Goal: Transaction & Acquisition: Purchase product/service

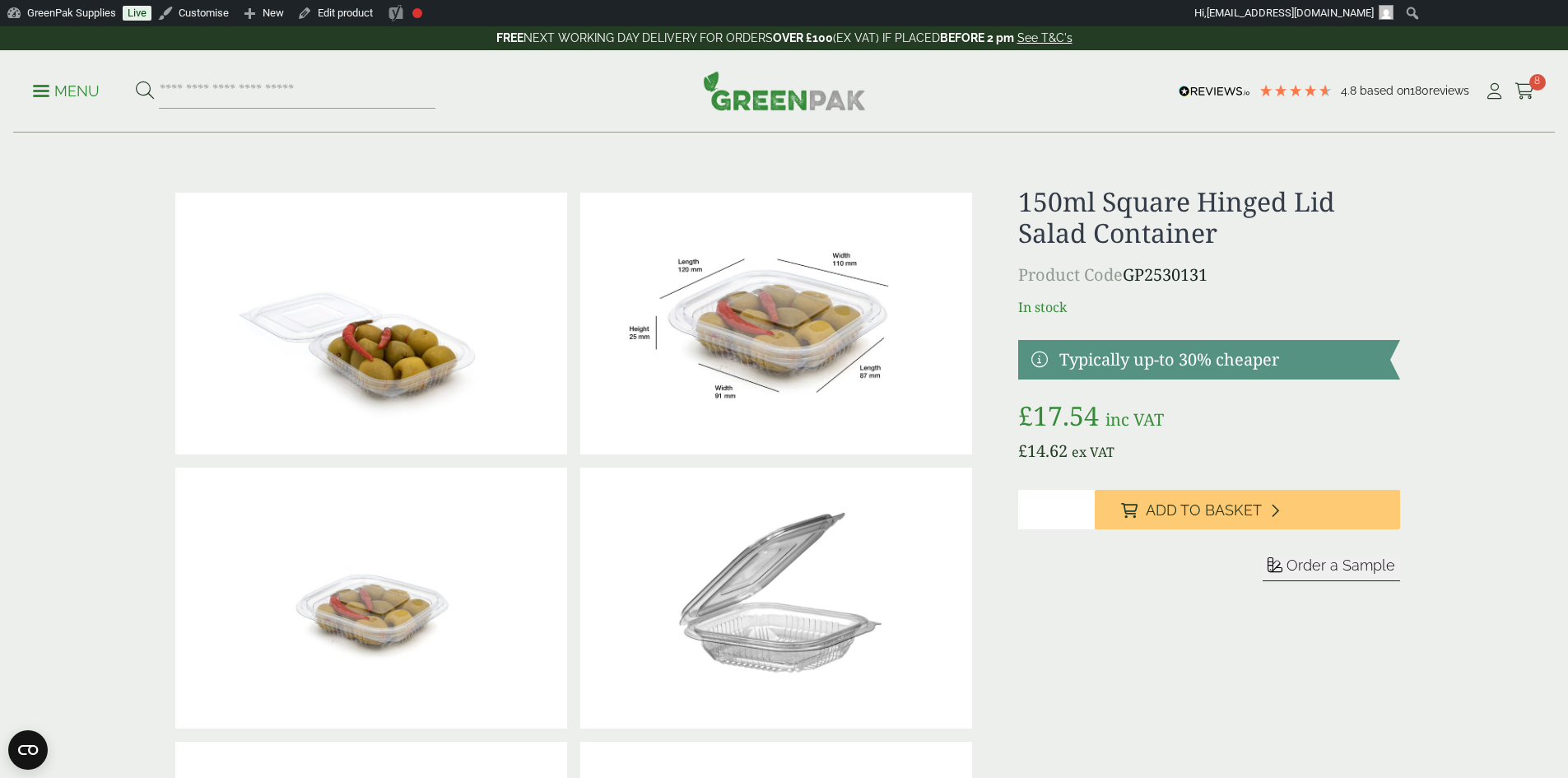
click at [1530, 86] on span "8" at bounding box center [1537, 82] width 17 height 17
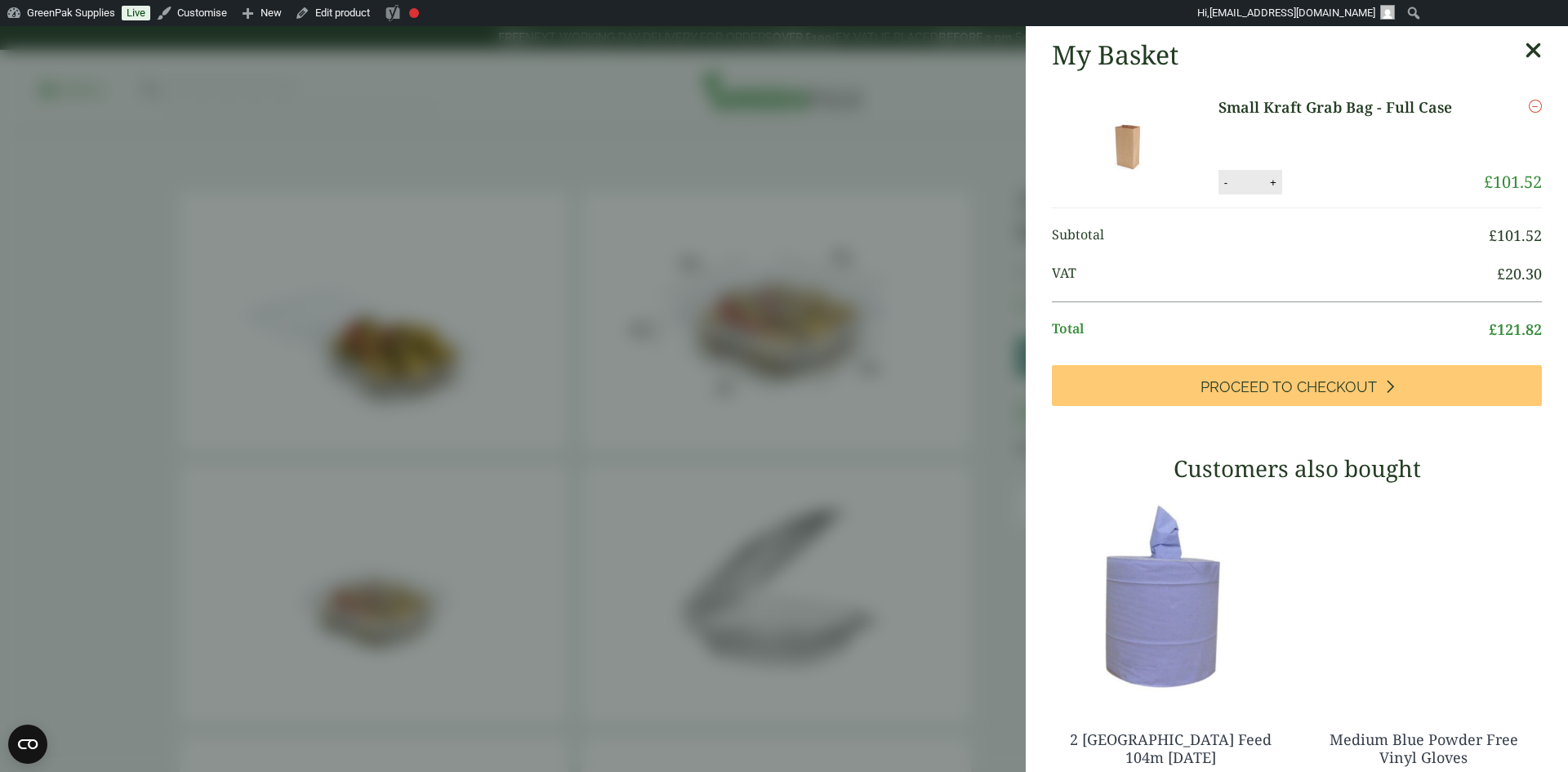
click at [1529, 110] on icon "Remove this item" at bounding box center [1535, 106] width 13 height 13
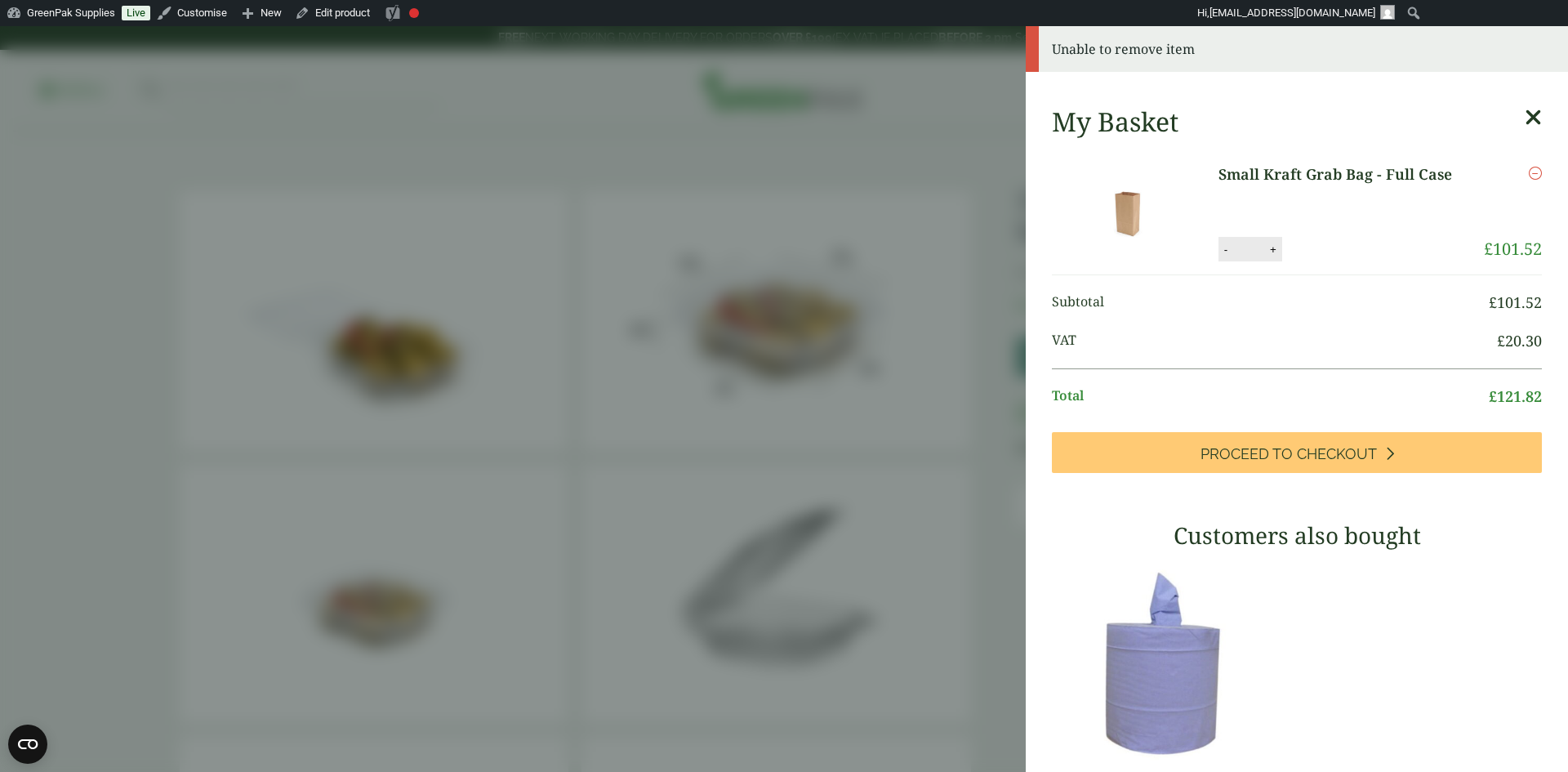
click at [836, 147] on aside "Unable to remove item My Basket Small Kraft Grab Bag - Full Case Small Kraft Gr…" at bounding box center [784, 399] width 1568 height 746
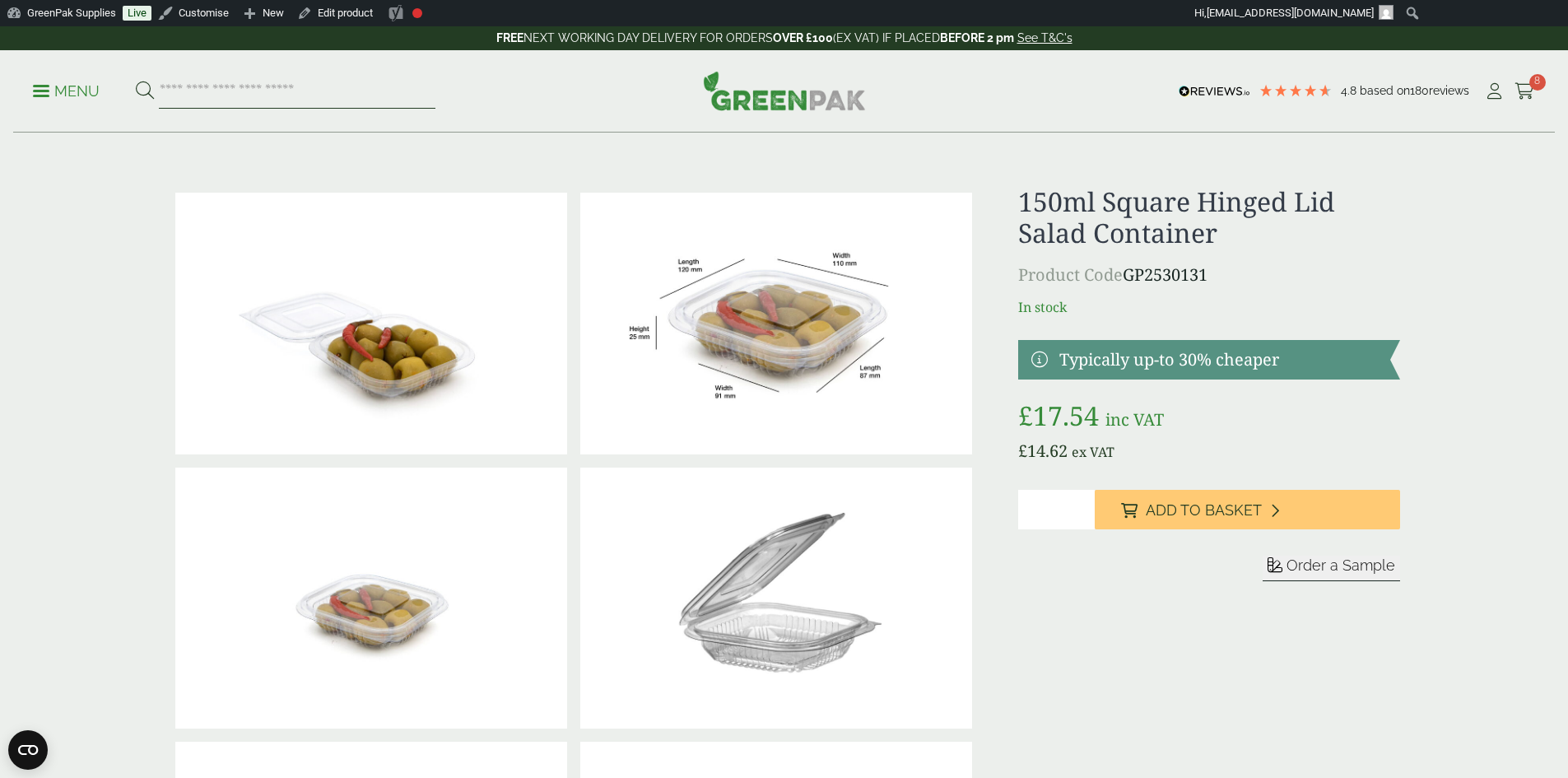
click at [277, 86] on input "search" at bounding box center [297, 92] width 276 height 35
type input "*********"
click at [136, 81] on button at bounding box center [145, 92] width 18 height 22
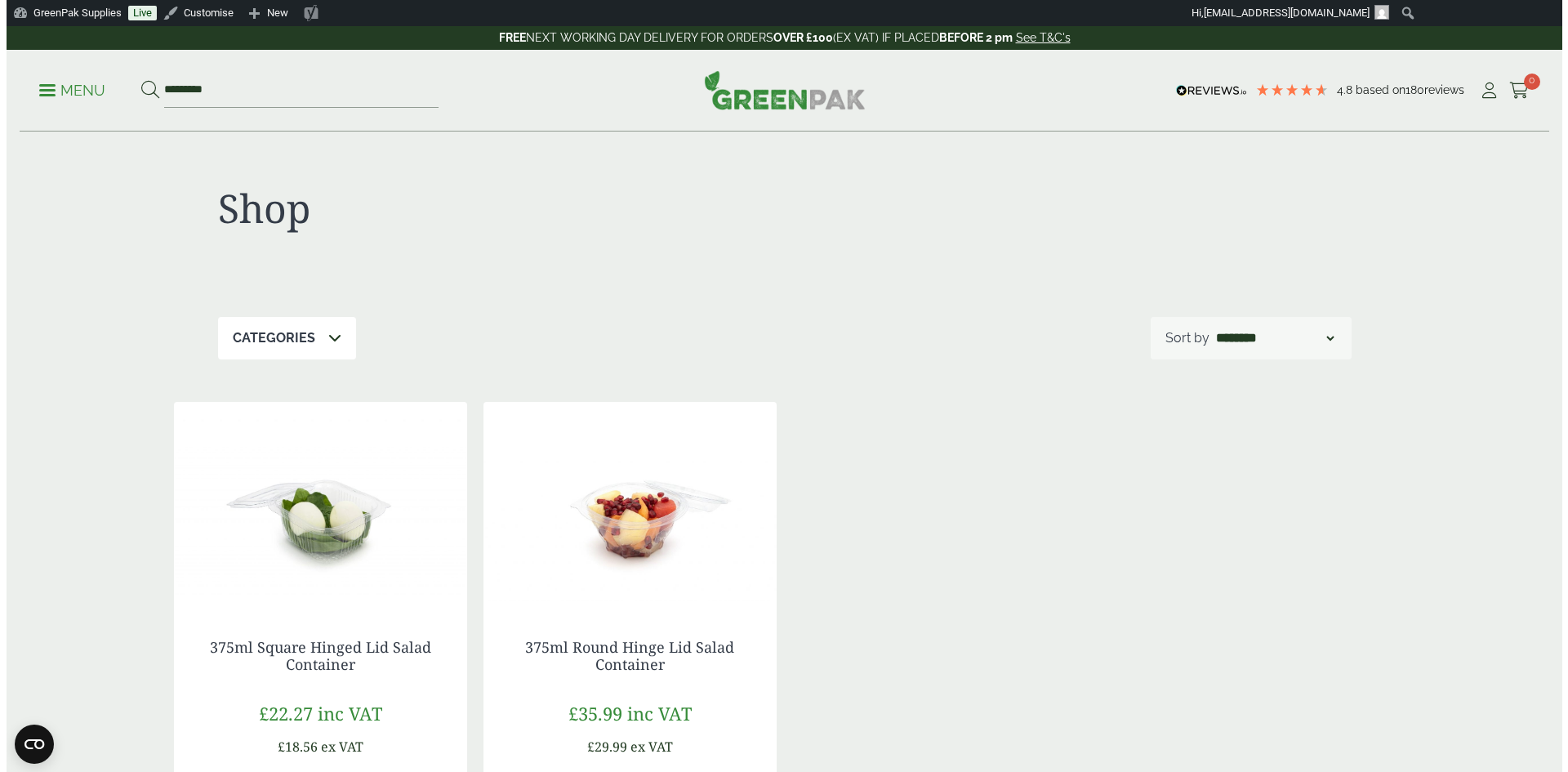
scroll to position [164, 0]
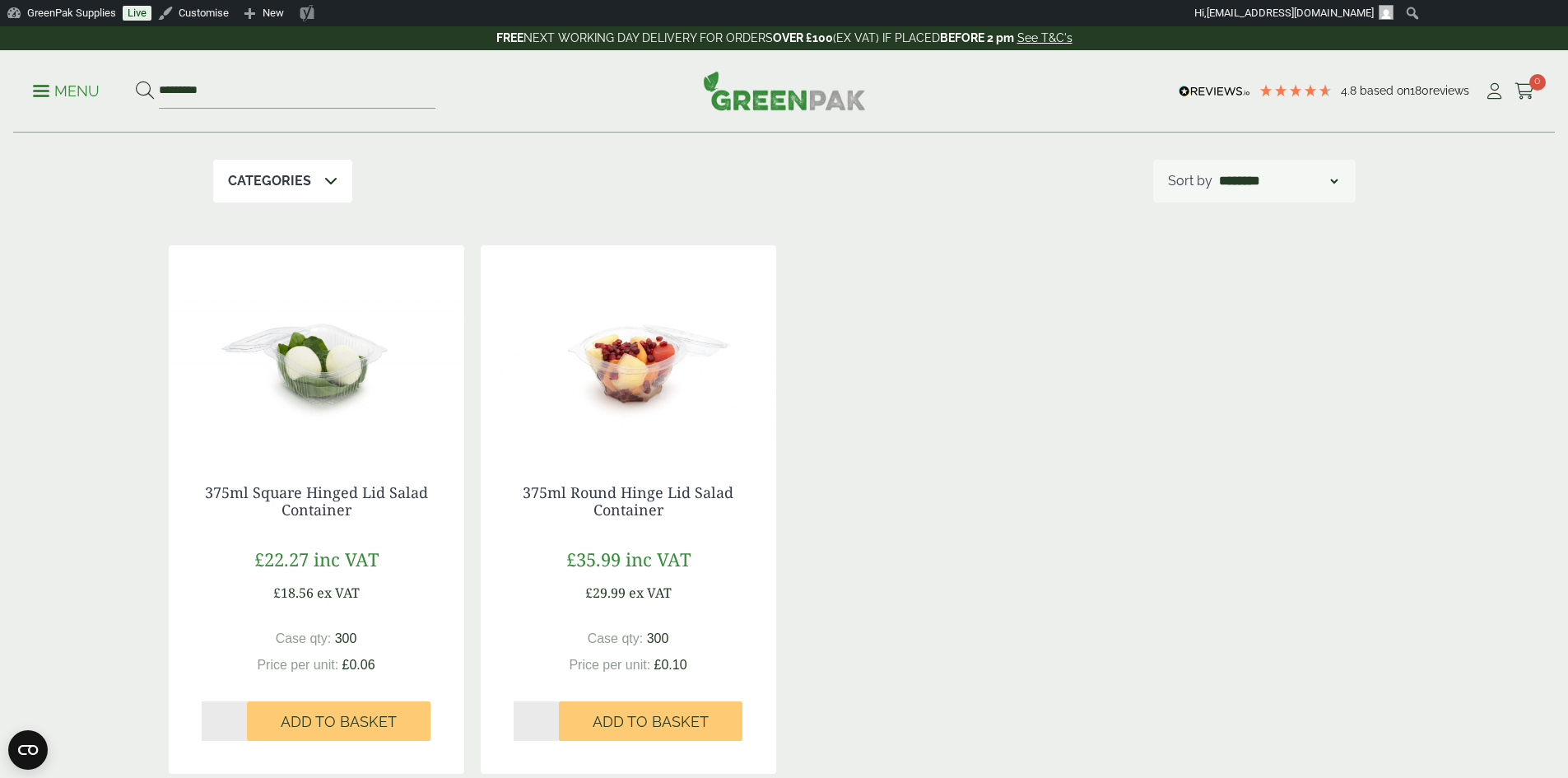
click at [236, 716] on input "*" at bounding box center [224, 720] width 46 height 39
type input "*"
click at [241, 717] on input "*" at bounding box center [224, 720] width 46 height 39
click at [272, 713] on button "Add to Basket" at bounding box center [338, 720] width 183 height 39
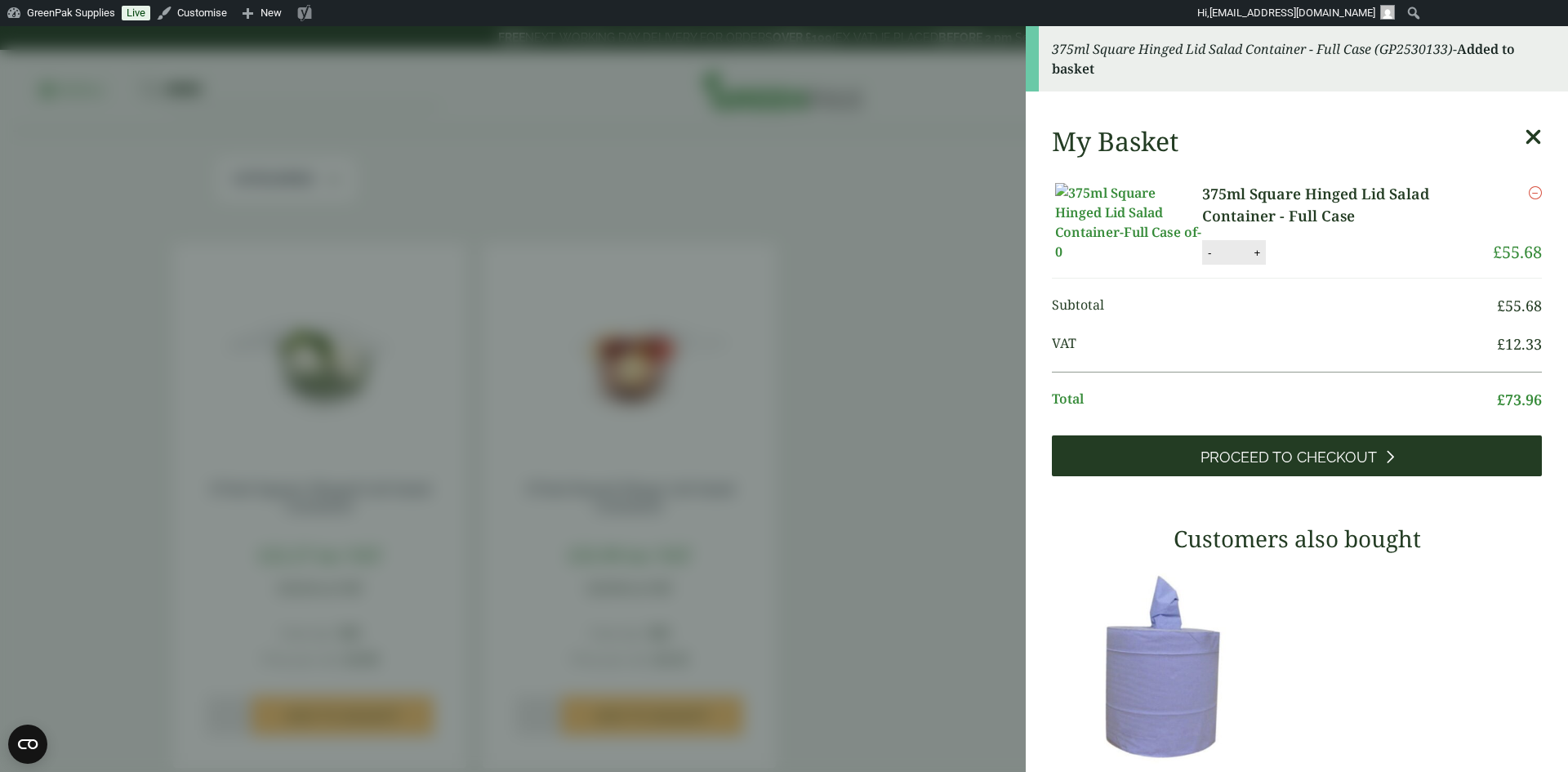
click at [1385, 464] on icon at bounding box center [1390, 456] width 9 height 15
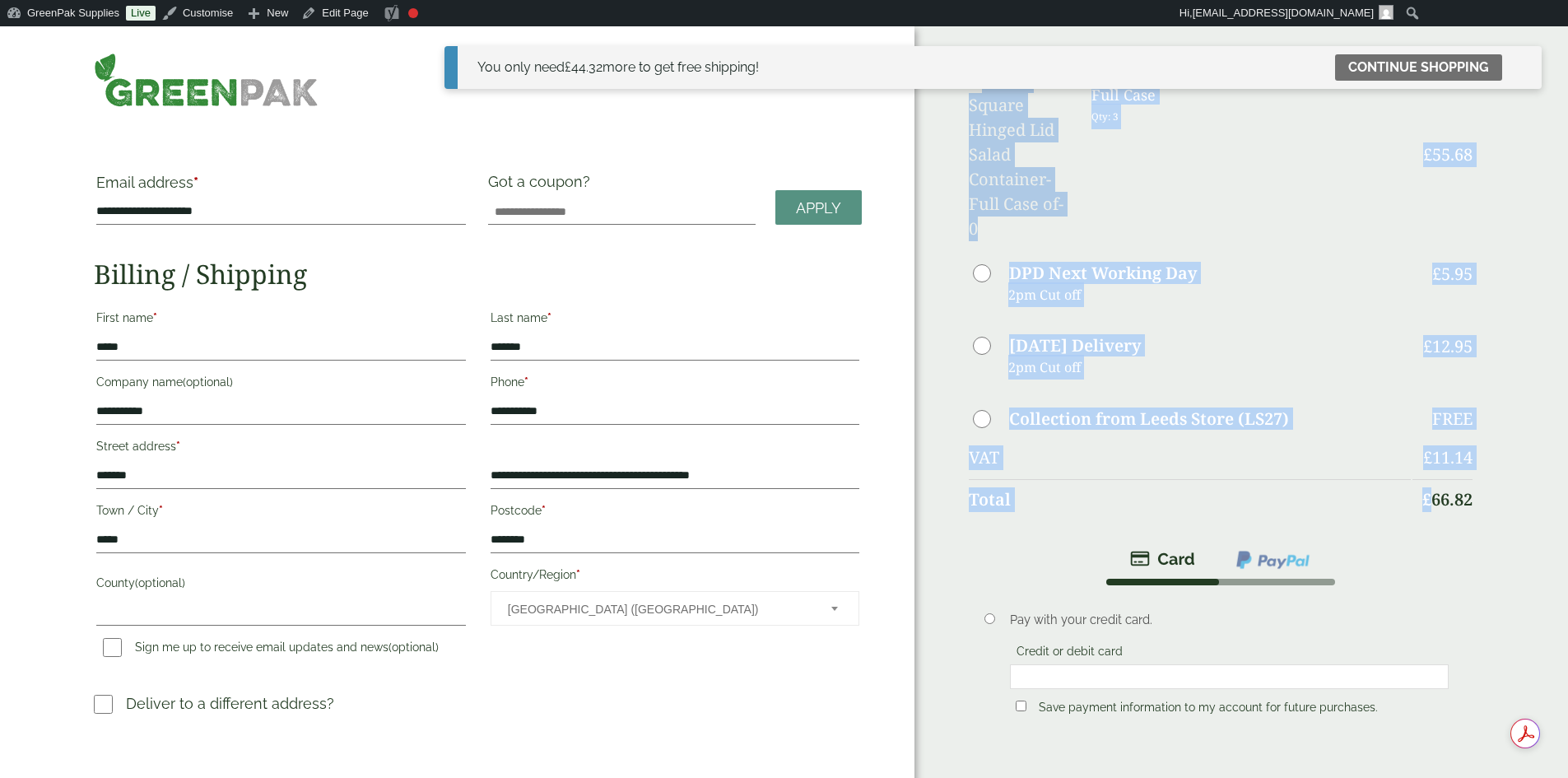
drag, startPoint x: 1385, startPoint y: 391, endPoint x: 1338, endPoint y: 393, distance: 47.0
click at [1338, 393] on div "Order Summary Item Ammount 375ml Square Hinged Lid Salad Container - Full Case …" at bounding box center [1241, 525] width 653 height 999
copy table "Item Ammount 375ml Square Hinged Lid Salad Container - Full Case Qty: 3 £ 55.68…"
